Goal: Information Seeking & Learning: Check status

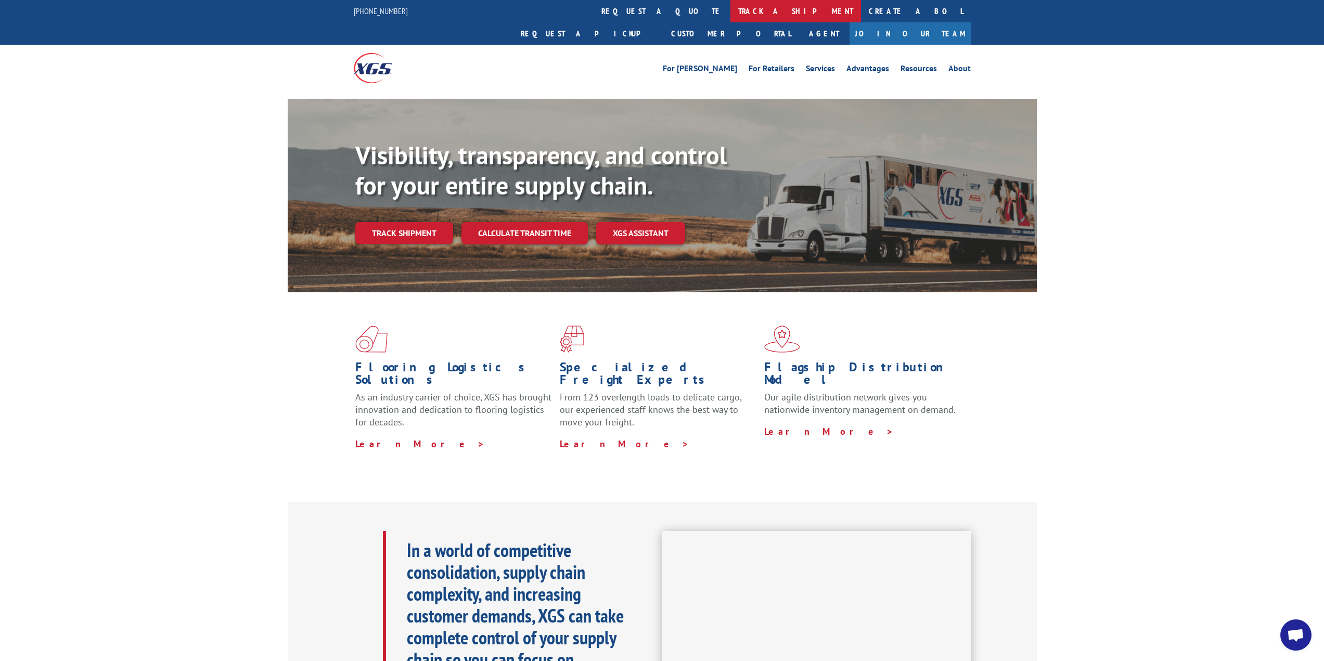
click at [730, 6] on link "track a shipment" at bounding box center [795, 11] width 131 height 22
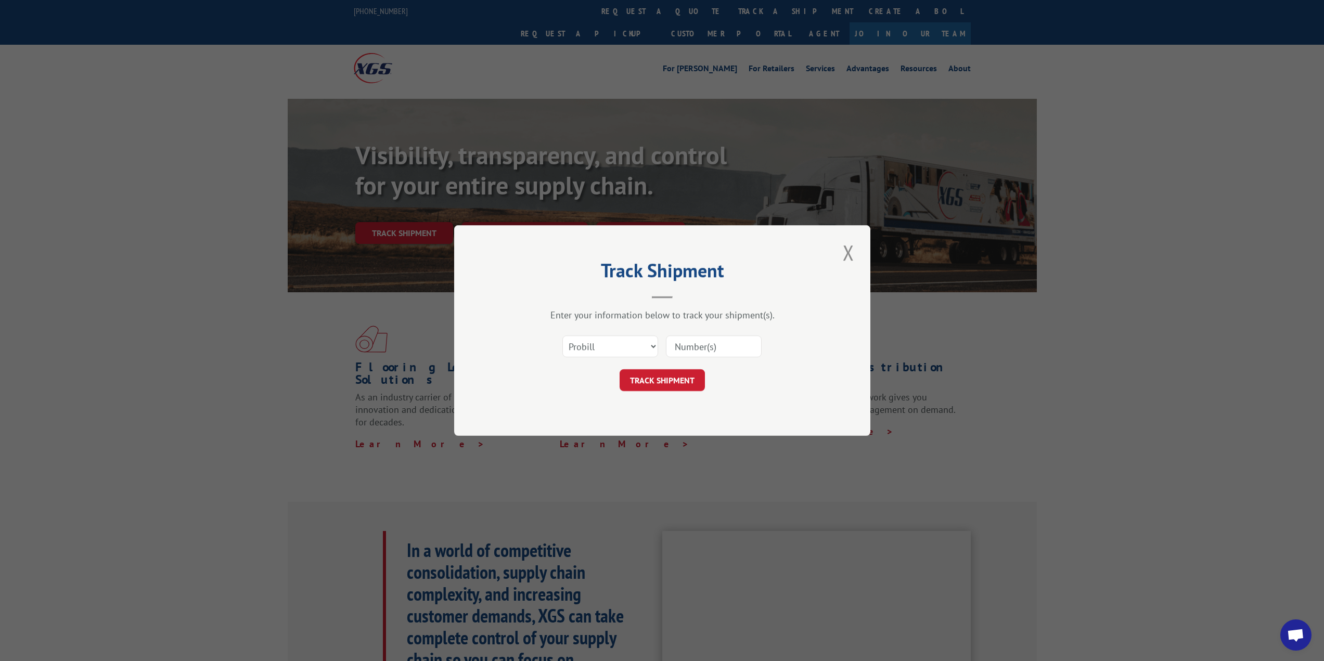
click at [714, 341] on input at bounding box center [714, 346] width 96 height 22
paste input "6200029545"
type input "6200029545"
click at [641, 342] on select "Select category... Probill BOL PO" at bounding box center [610, 346] width 96 height 22
click at [562, 335] on select "Select category... Probill BOL PO" at bounding box center [610, 346] width 96 height 22
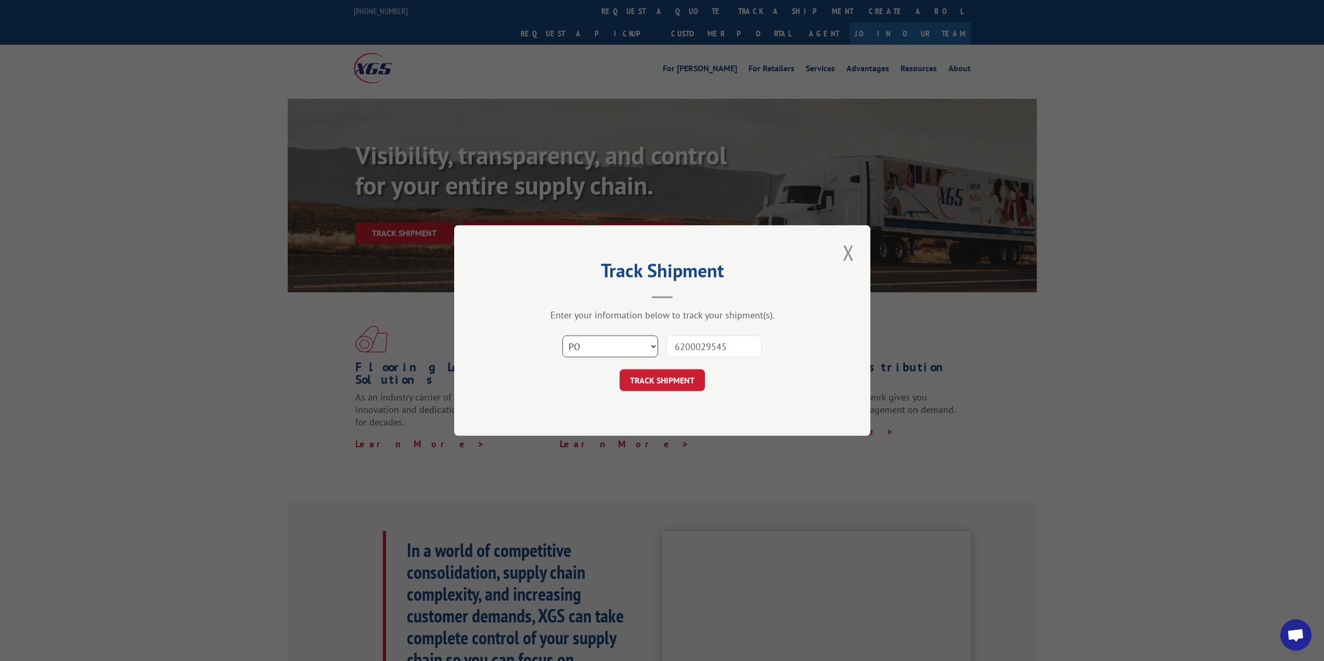
click at [593, 346] on select "Select category... Probill BOL PO" at bounding box center [610, 346] width 96 height 22
select select "bol"
click at [562, 335] on select "Select category... Probill BOL PO" at bounding box center [610, 346] width 96 height 22
click at [670, 382] on button "TRACK SHIPMENT" at bounding box center [661, 380] width 85 height 22
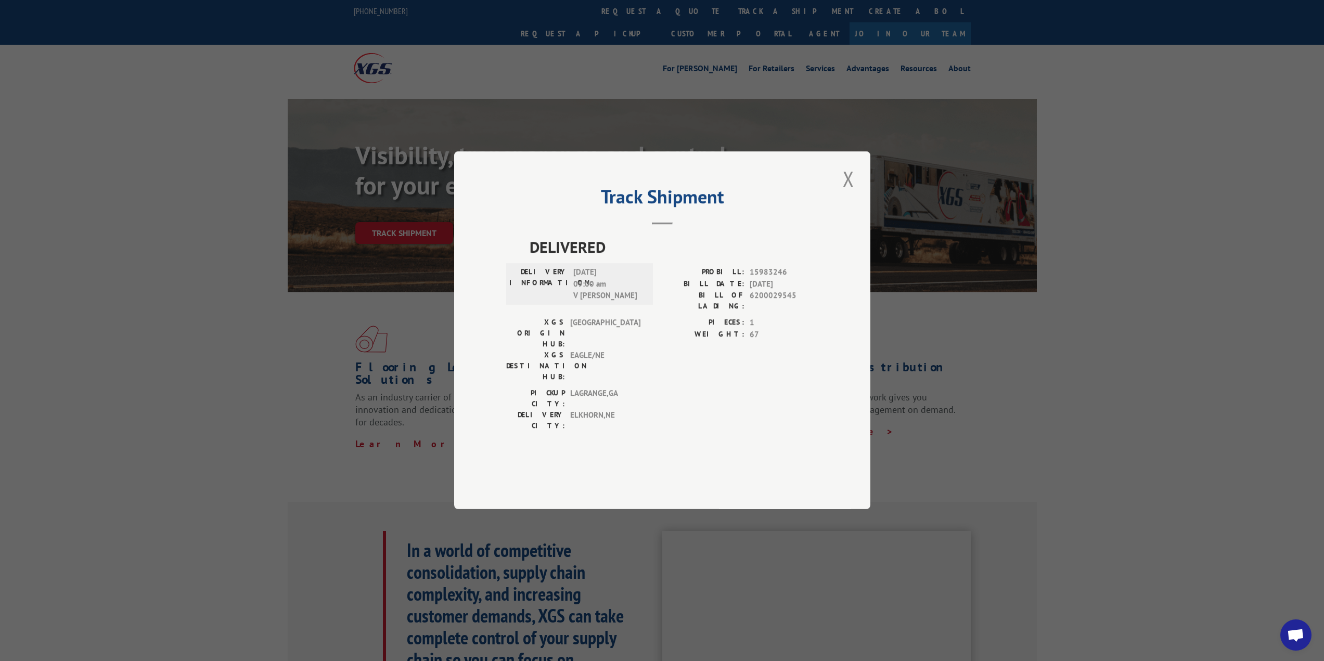
click at [588, 259] on span "DELIVERED" at bounding box center [673, 247] width 289 height 23
copy span "DELIVERED"
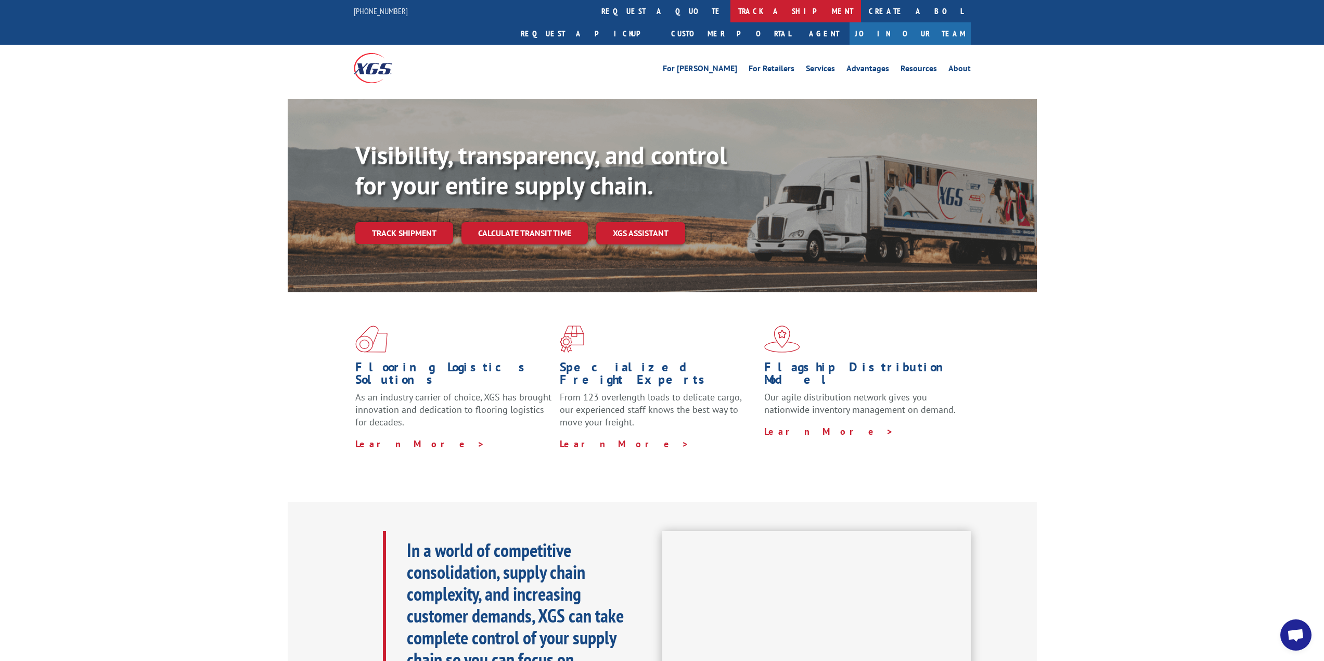
click at [730, 13] on link "track a shipment" at bounding box center [795, 11] width 131 height 22
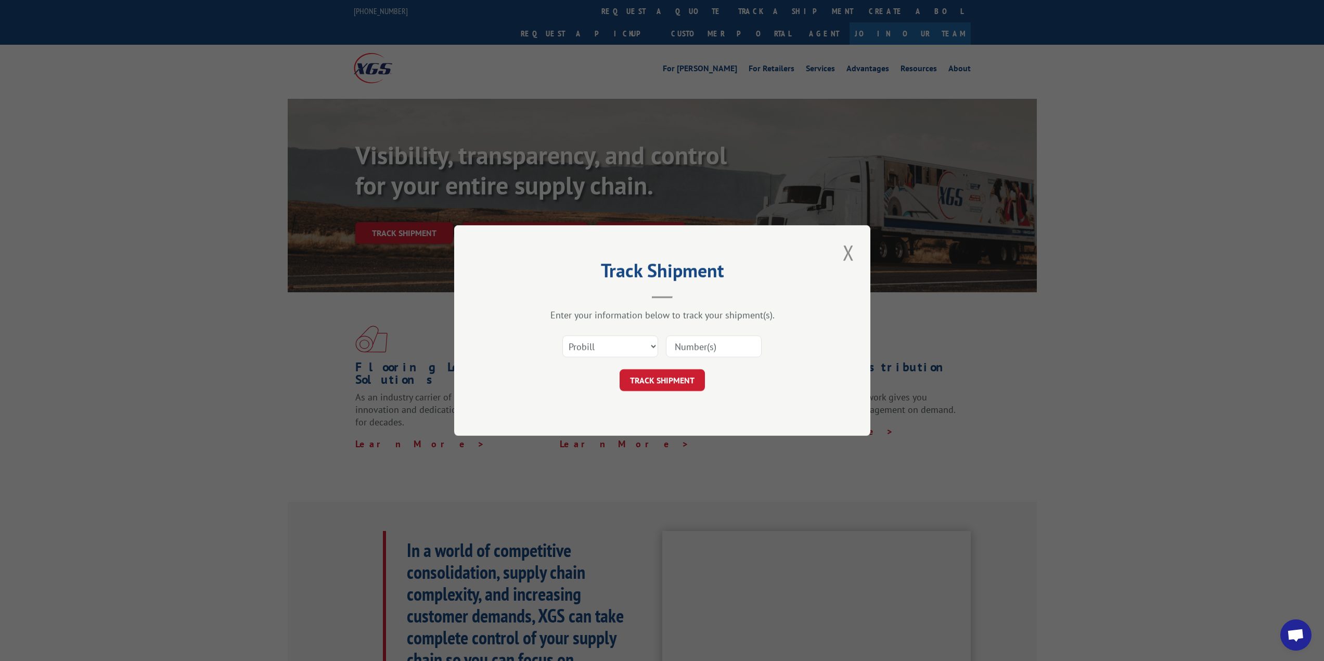
click at [718, 341] on input at bounding box center [714, 346] width 96 height 22
paste input "6200029934"
type input "6200029934"
click at [619, 345] on select "Select category... Probill BOL PO" at bounding box center [610, 346] width 96 height 22
select select "bol"
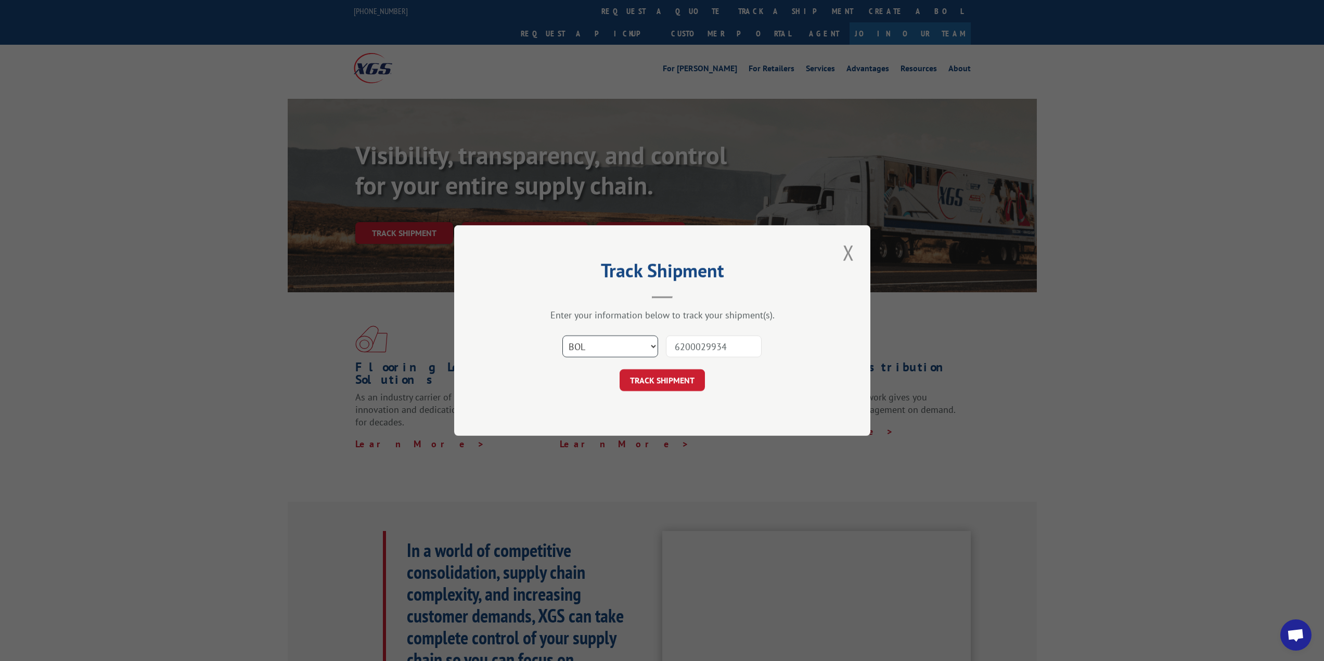
click at [562, 335] on select "Select category... Probill BOL PO" at bounding box center [610, 346] width 96 height 22
click at [676, 371] on button "TRACK SHIPMENT" at bounding box center [661, 380] width 85 height 22
